Goal: Transaction & Acquisition: Purchase product/service

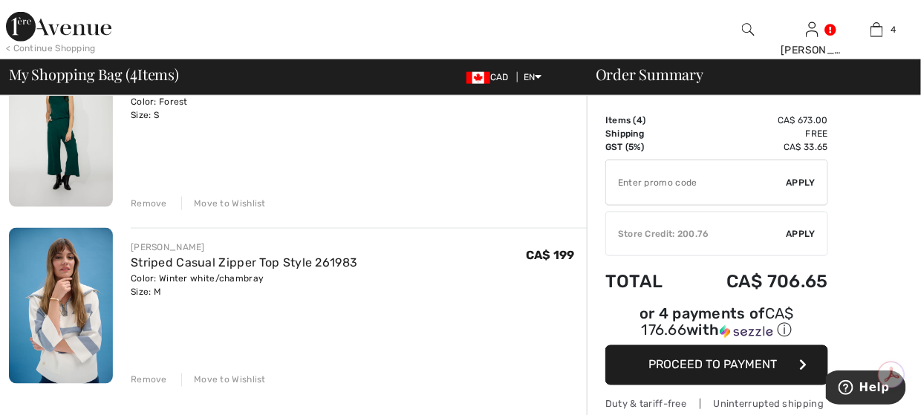
scroll to position [668, 0]
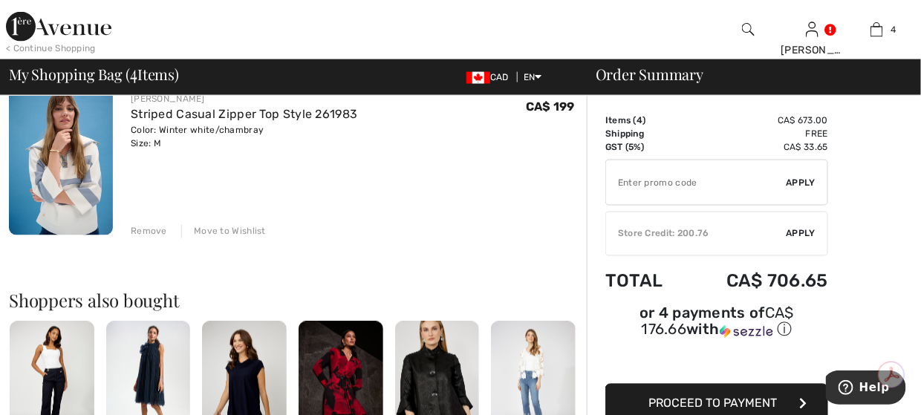
click at [212, 229] on div "Move to Wishlist" at bounding box center [223, 231] width 85 height 13
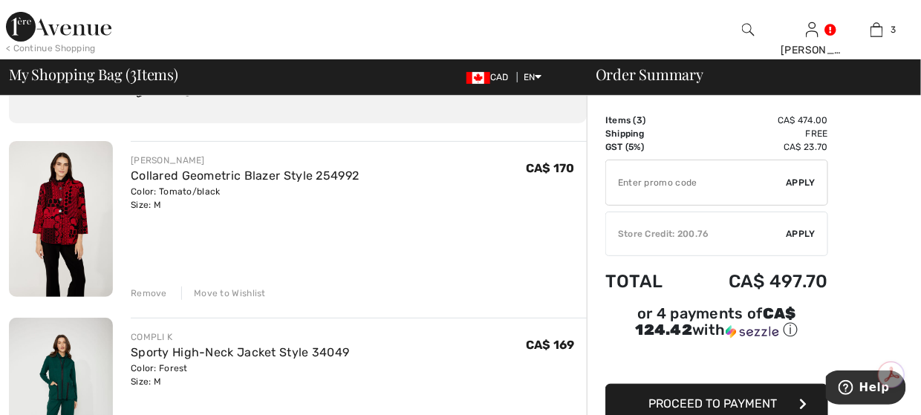
scroll to position [74, 0]
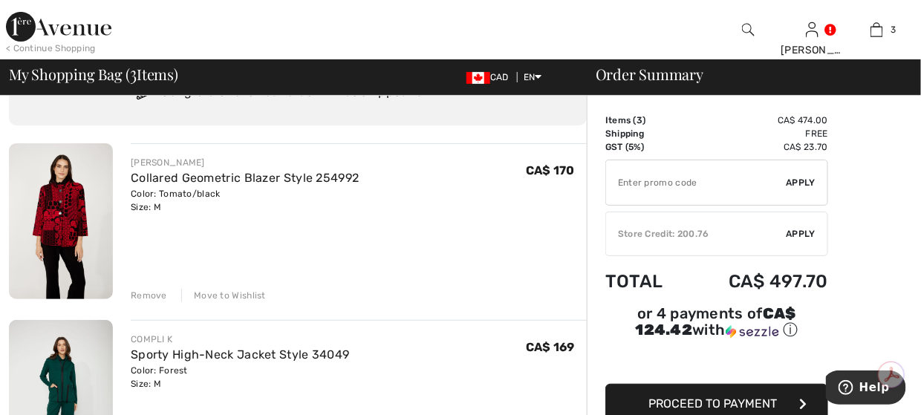
click at [230, 293] on div "Move to Wishlist" at bounding box center [223, 295] width 85 height 13
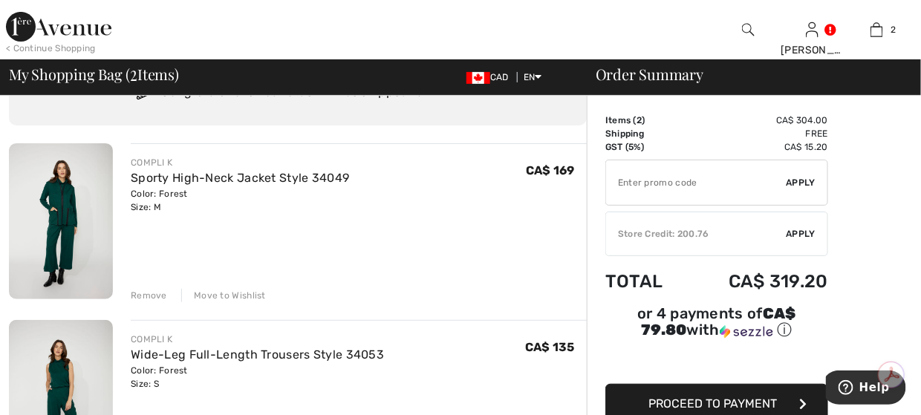
click at [8, 25] on img at bounding box center [58, 27] width 105 height 30
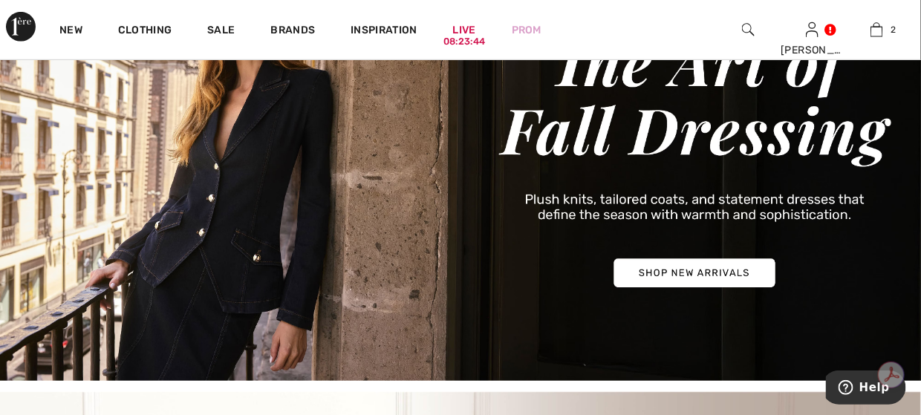
scroll to position [371, 0]
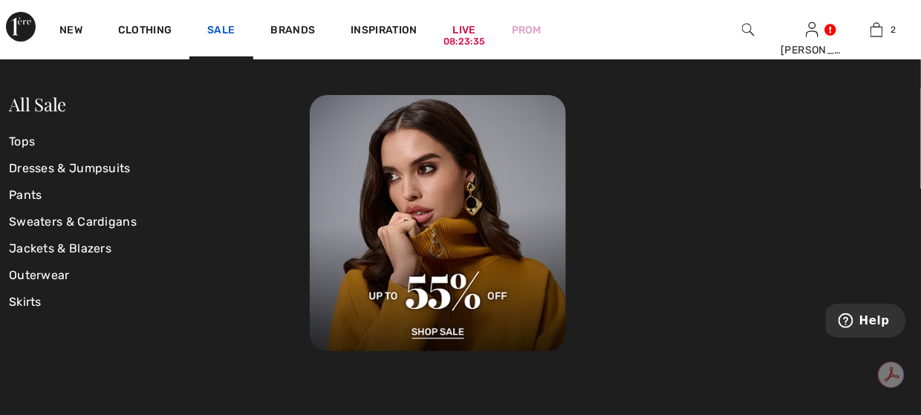
click at [217, 30] on link "Sale" at bounding box center [220, 32] width 27 height 16
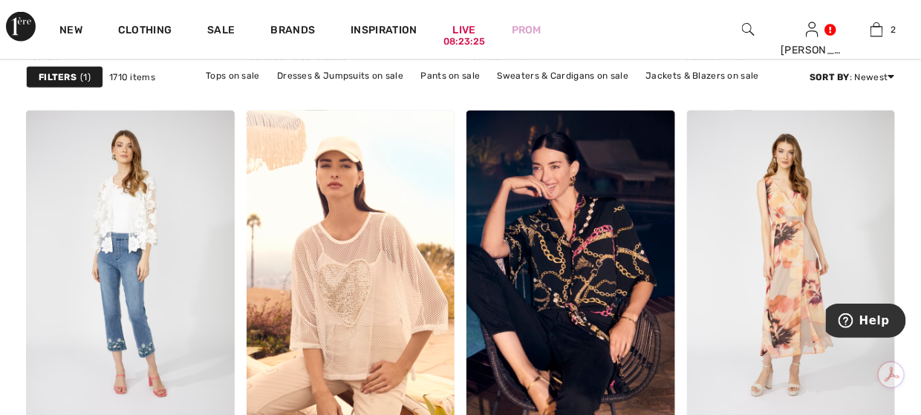
scroll to position [2451, 0]
